Goal: Transaction & Acquisition: Purchase product/service

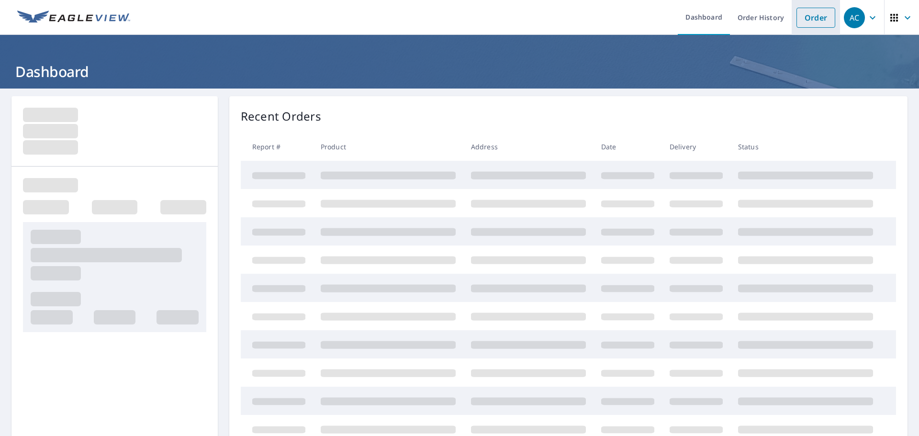
click at [797, 20] on link "Order" at bounding box center [816, 18] width 39 height 20
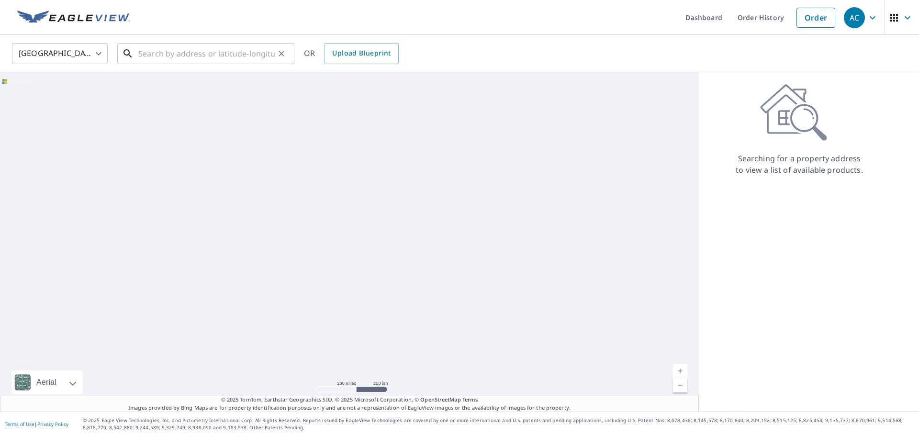
click at [202, 53] on input "text" at bounding box center [206, 53] width 136 height 27
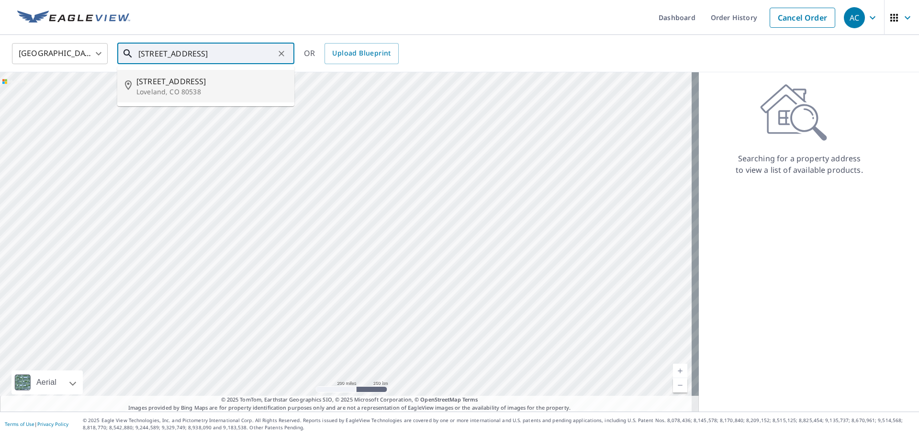
click at [196, 87] on p "Loveland, CO 80538" at bounding box center [211, 92] width 150 height 10
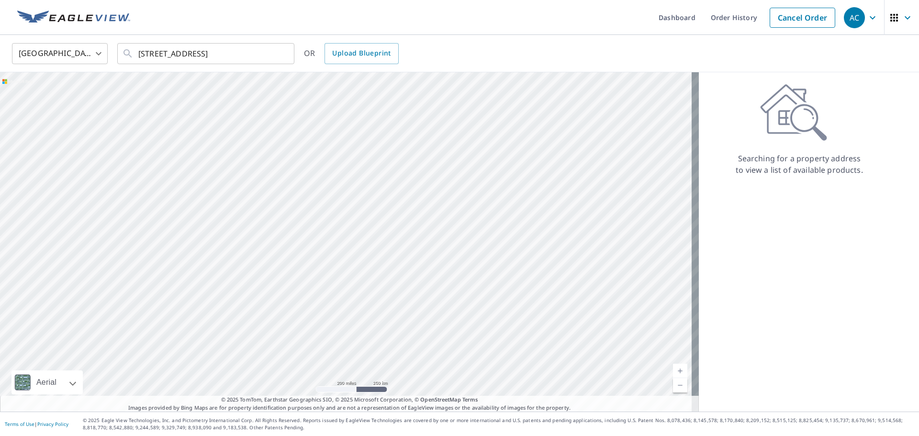
type input "[STREET_ADDRESS]"
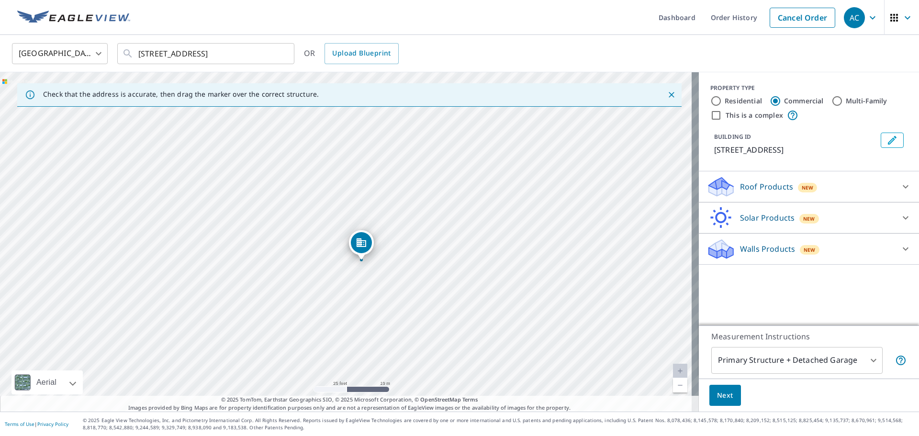
drag, startPoint x: 321, startPoint y: 210, endPoint x: 336, endPoint y: 230, distance: 24.9
click at [336, 230] on div "[STREET_ADDRESS]" at bounding box center [349, 241] width 699 height 339
click at [751, 183] on p "Roof Products" at bounding box center [766, 186] width 53 height 11
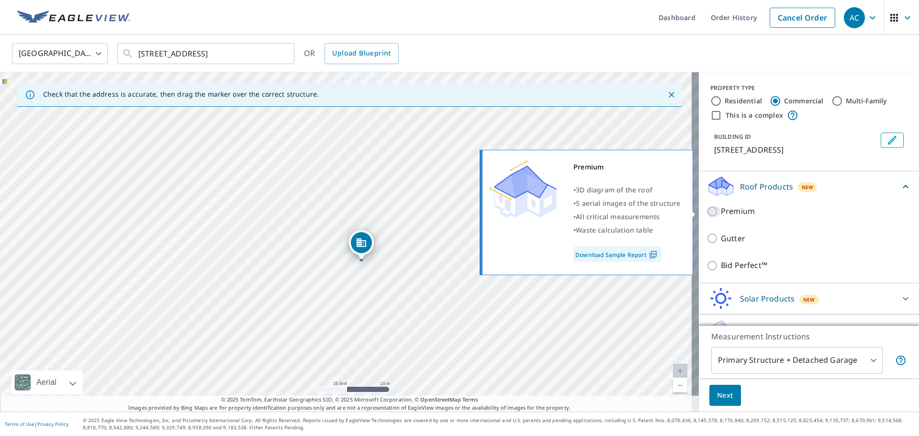
click at [708, 214] on input "Premium" at bounding box center [714, 211] width 14 height 11
checkbox input "true"
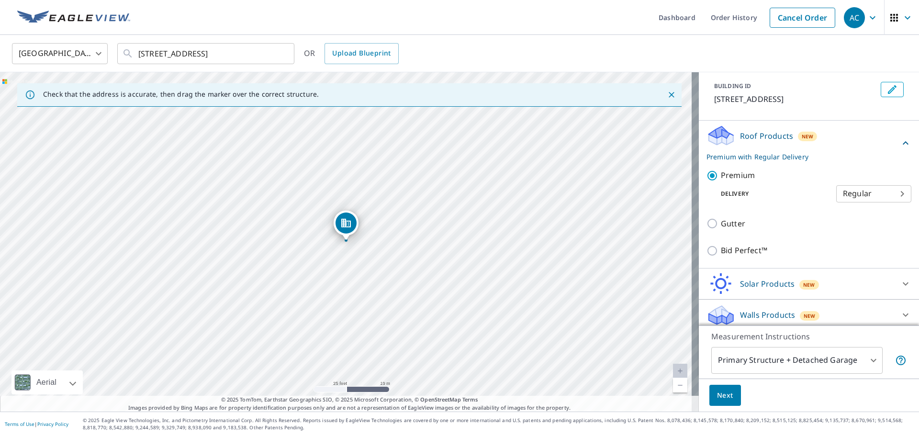
scroll to position [56, 0]
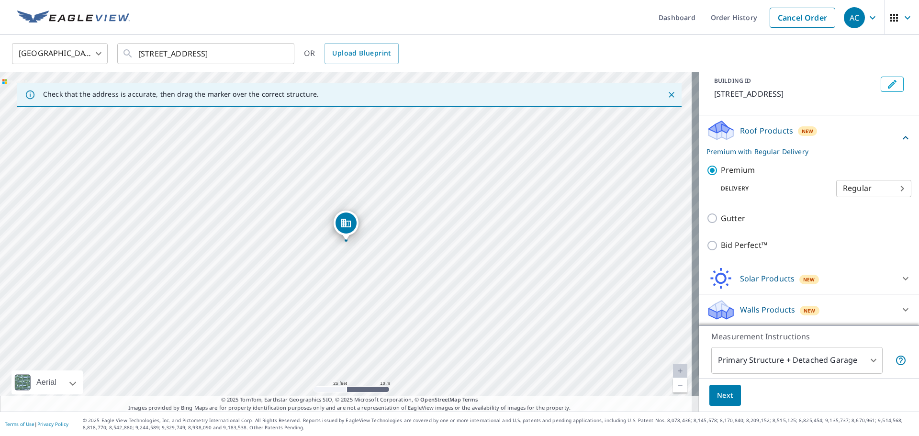
click at [864, 180] on body "AC AC Dashboard Order History Cancel Order AC [GEOGRAPHIC_DATA] [GEOGRAPHIC_DAT…" at bounding box center [459, 218] width 919 height 436
click at [851, 219] on li "3 Hour" at bounding box center [859, 222] width 75 height 17
type input "7"
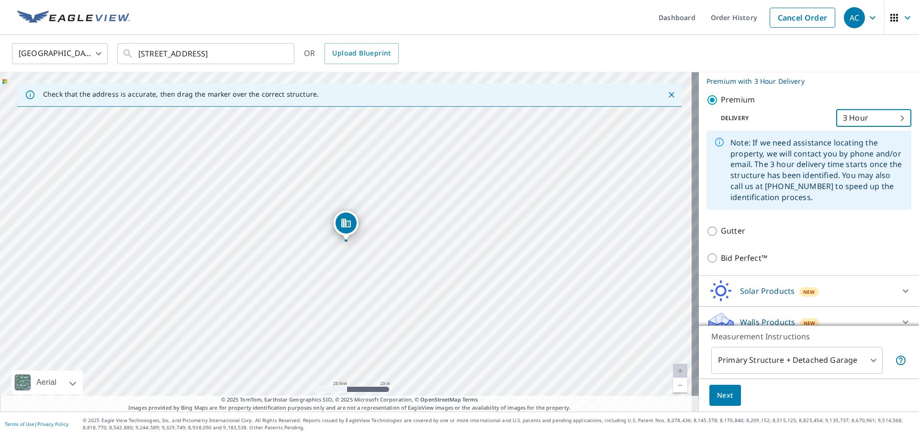
scroll to position [139, 0]
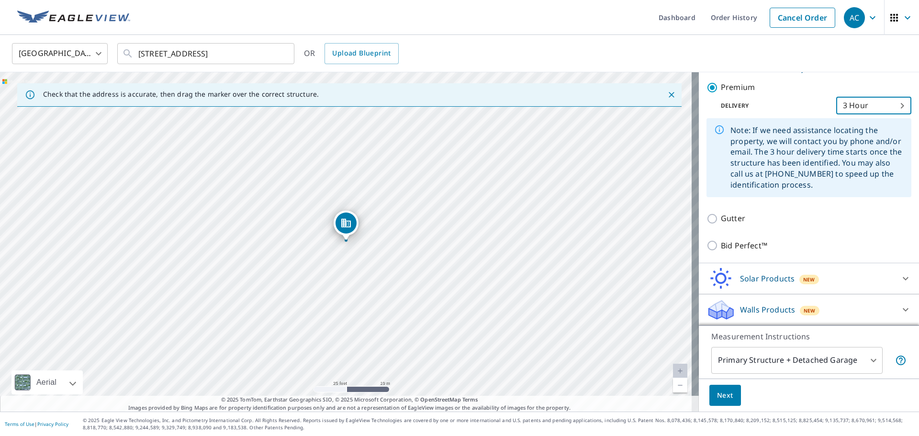
click at [756, 357] on body "AC AC Dashboard Order History Cancel Order AC [GEOGRAPHIC_DATA] [GEOGRAPHIC_DAT…" at bounding box center [459, 218] width 919 height 436
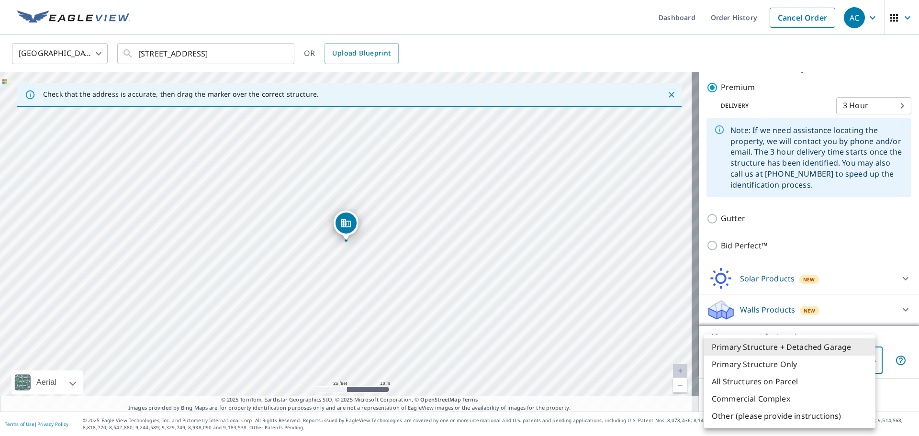
drag, startPoint x: 489, startPoint y: 212, endPoint x: 485, endPoint y: 196, distance: 16.3
click at [485, 196] on div at bounding box center [459, 218] width 919 height 436
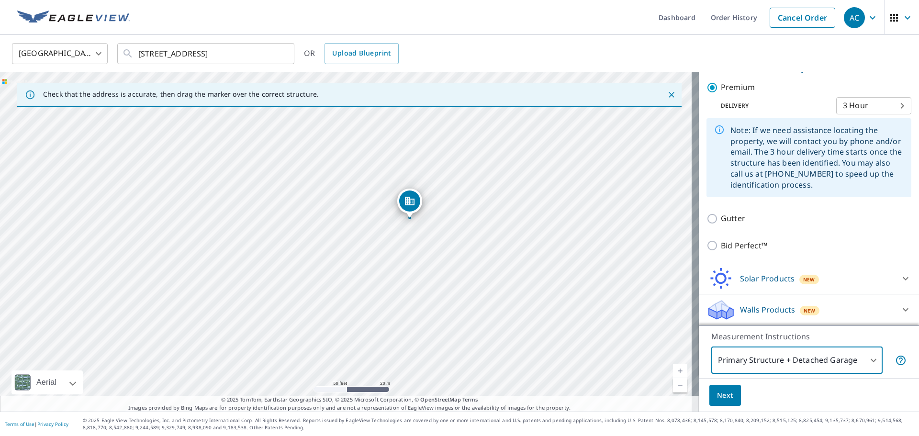
click at [769, 363] on body "AC AC Dashboard Order History Cancel Order AC [GEOGRAPHIC_DATA] [GEOGRAPHIC_DAT…" at bounding box center [459, 218] width 919 height 436
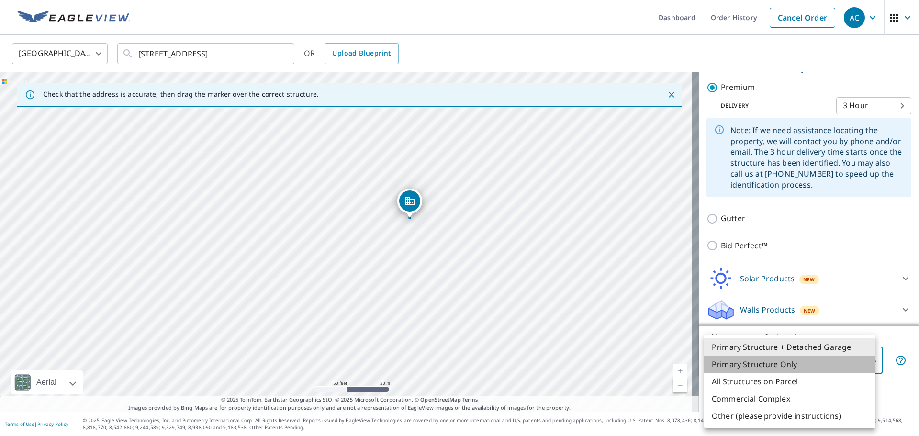
click at [768, 362] on li "Primary Structure Only" at bounding box center [789, 364] width 171 height 17
type input "2"
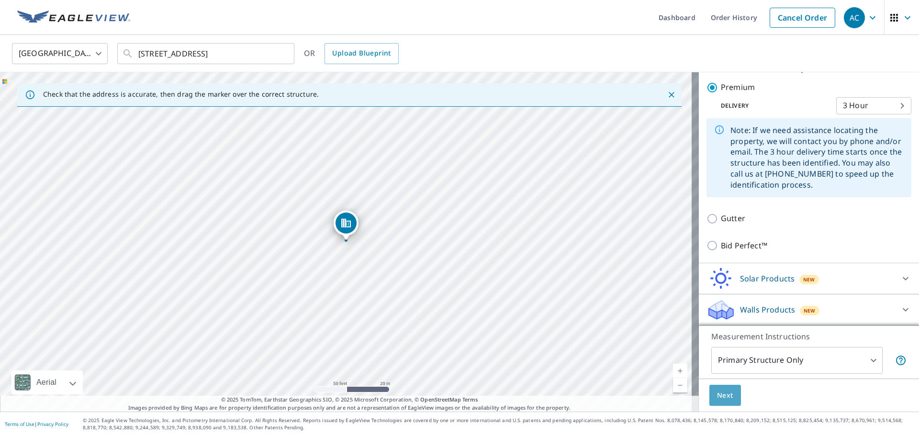
click at [719, 395] on span "Next" at bounding box center [725, 396] width 16 height 12
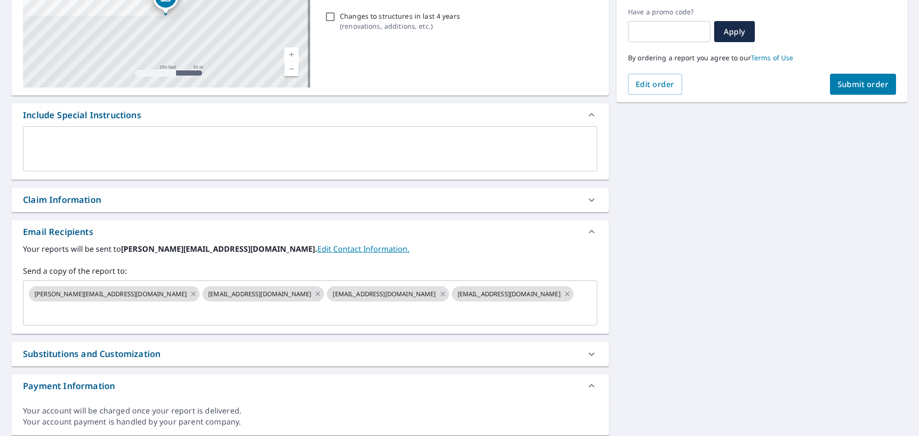
scroll to position [173, 0]
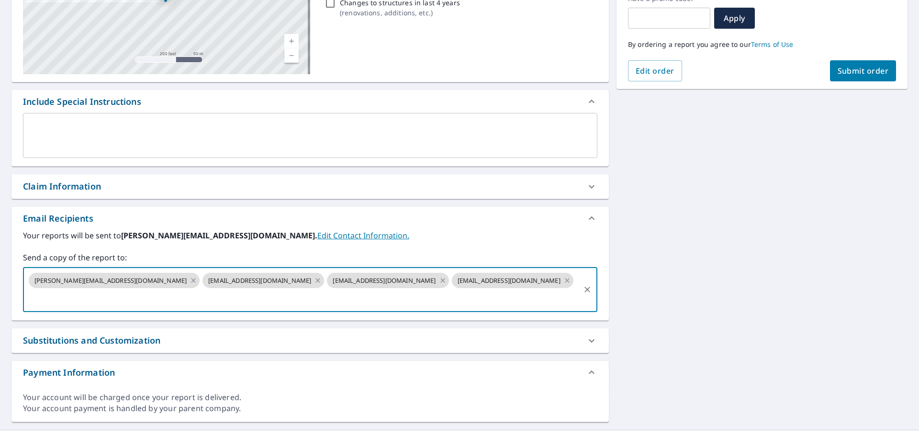
click at [415, 290] on input "text" at bounding box center [302, 299] width 551 height 18
type input "[EMAIL_ADDRESS][DOMAIN_NAME]"
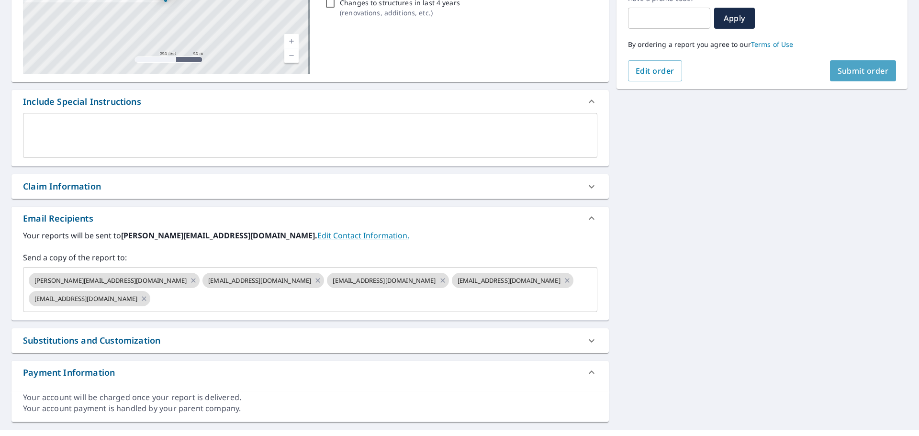
click at [843, 75] on span "Submit order" at bounding box center [863, 71] width 51 height 11
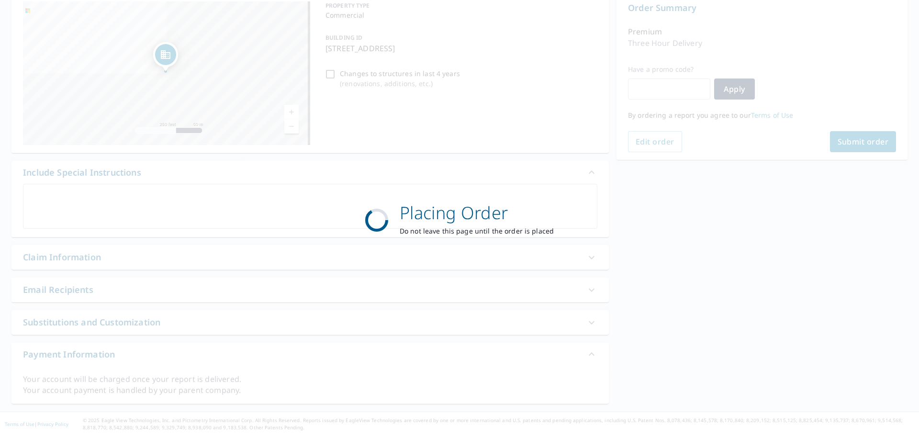
scroll to position [102, 0]
